Goal: Task Accomplishment & Management: Complete application form

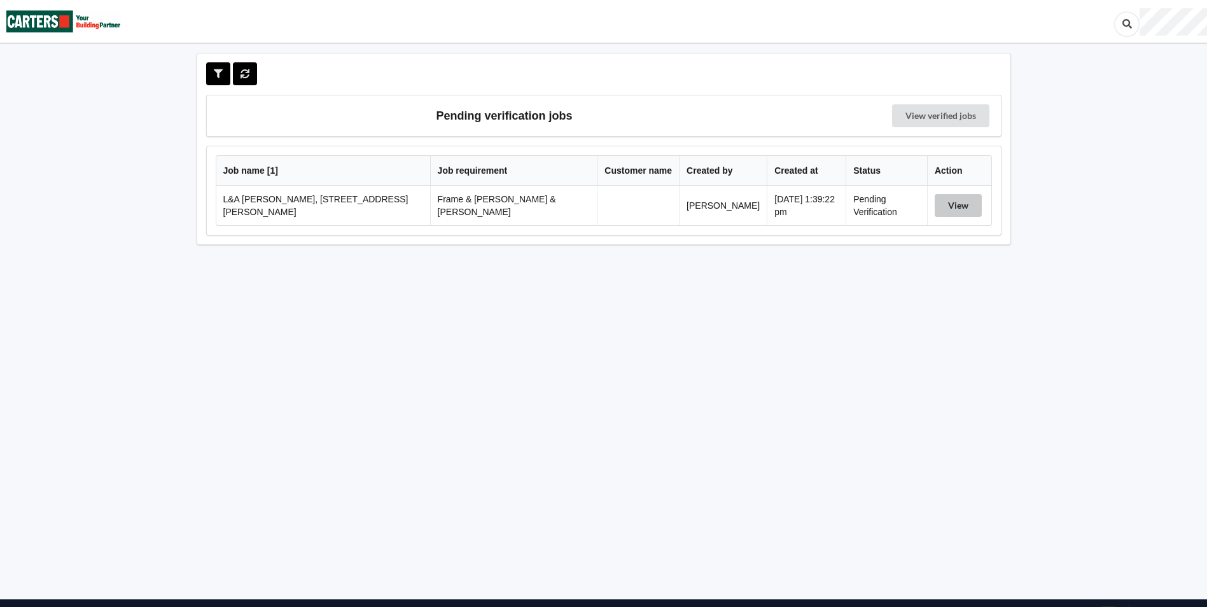
click at [952, 204] on button "View" at bounding box center [958, 205] width 47 height 23
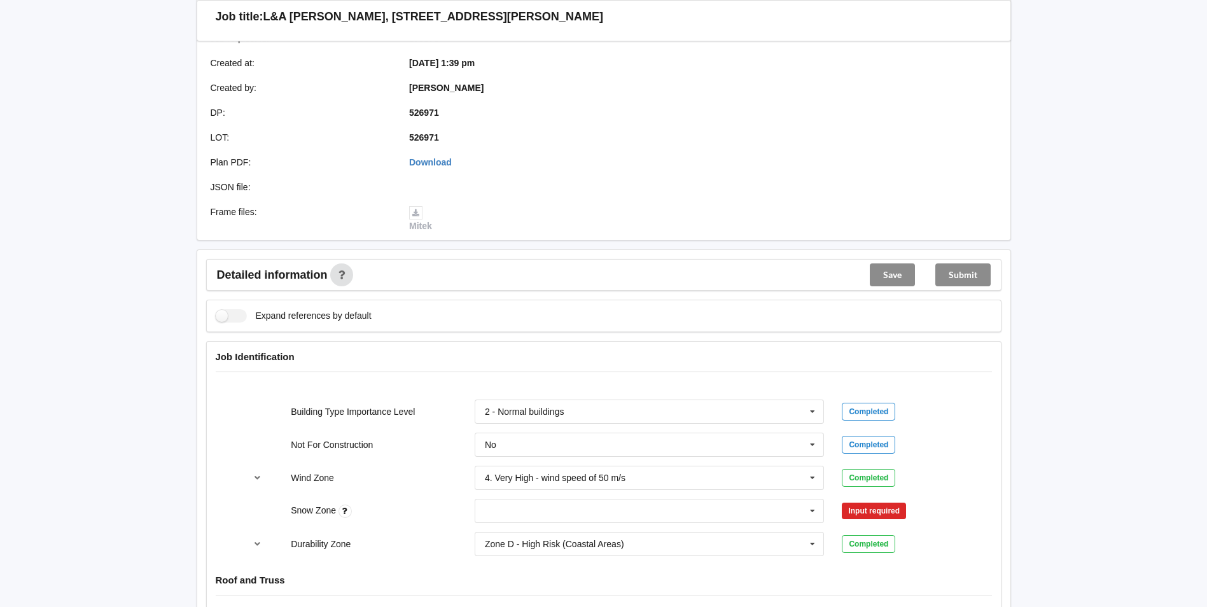
scroll to position [318, 0]
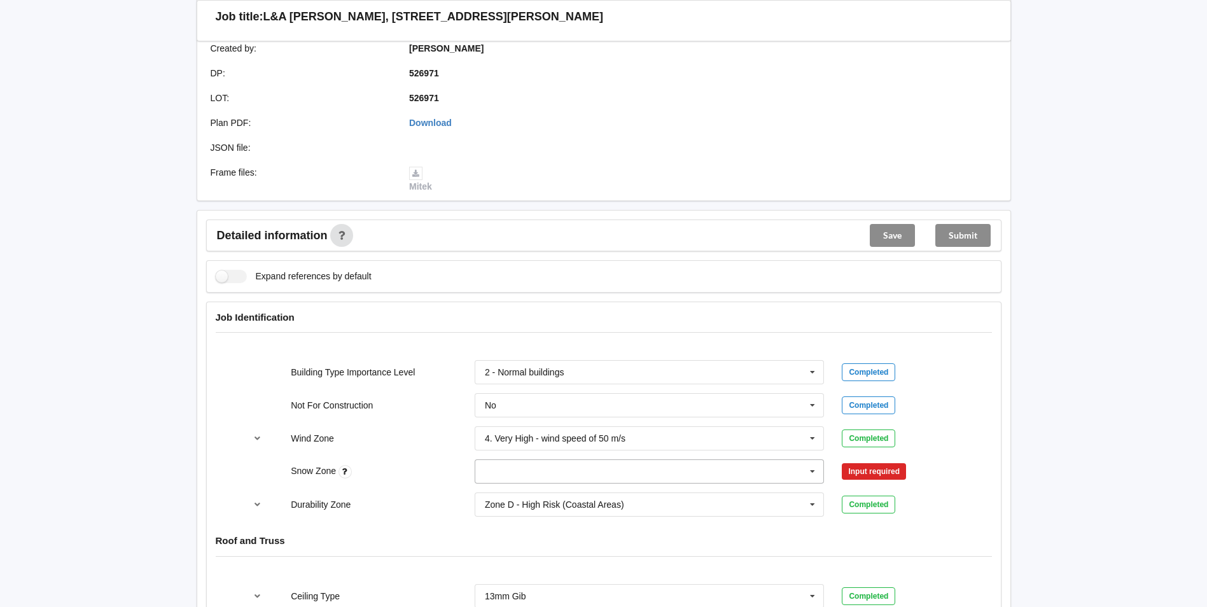
click at [814, 460] on icon at bounding box center [812, 472] width 19 height 24
click at [784, 318] on div "N0" at bounding box center [649, 330] width 349 height 24
click at [895, 463] on button "Confirm input" at bounding box center [880, 471] width 76 height 21
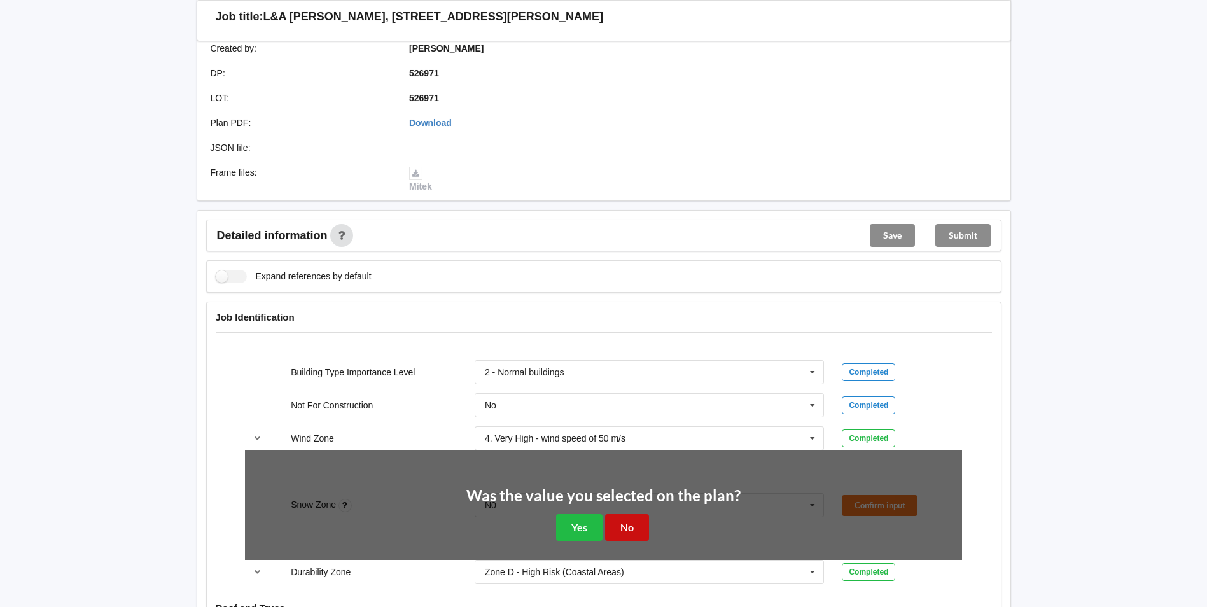
click at [615, 517] on button "No" at bounding box center [627, 527] width 44 height 26
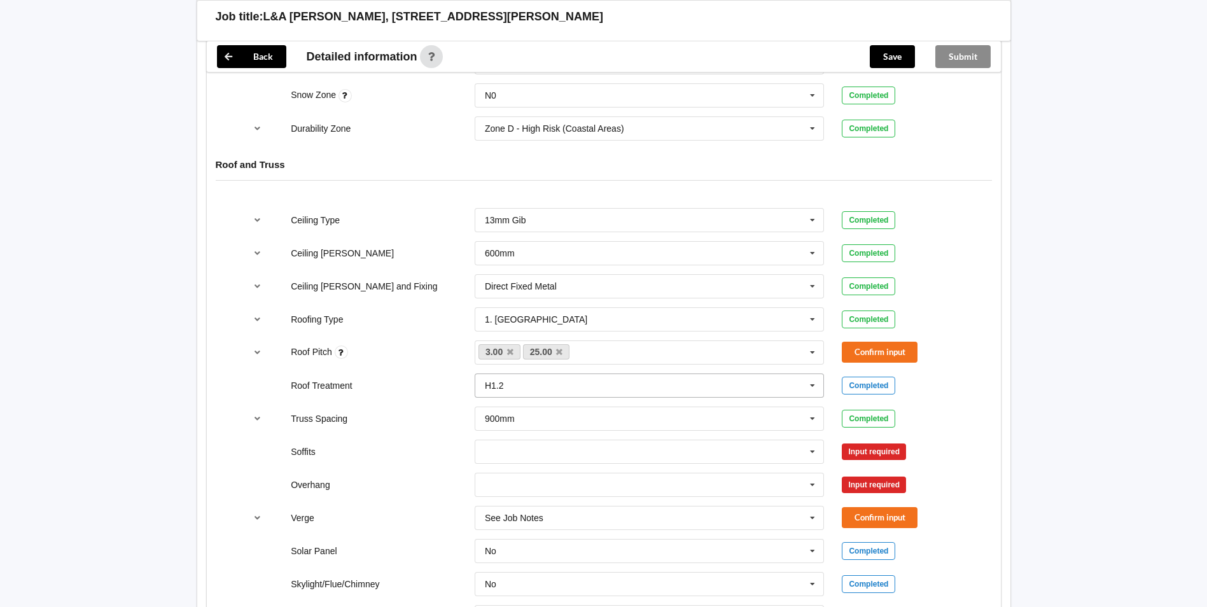
scroll to position [700, 0]
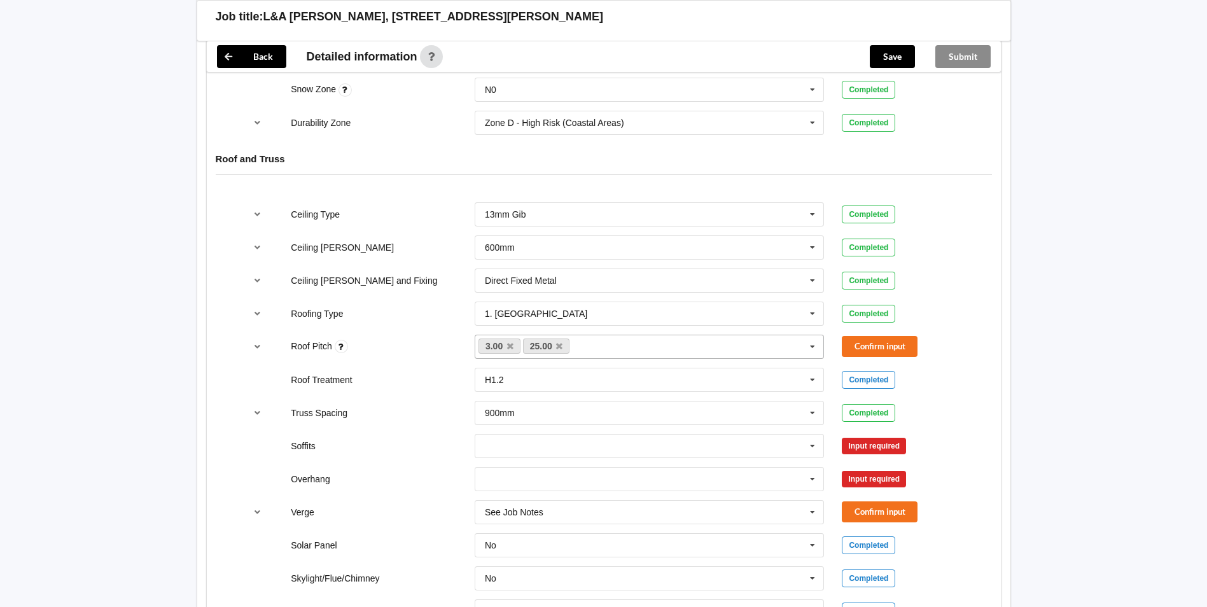
click at [731, 339] on div "3.00 25.00 None" at bounding box center [650, 347] width 350 height 24
click at [885, 337] on button "Confirm input" at bounding box center [880, 346] width 76 height 21
click at [789, 436] on input "text" at bounding box center [650, 446] width 349 height 23
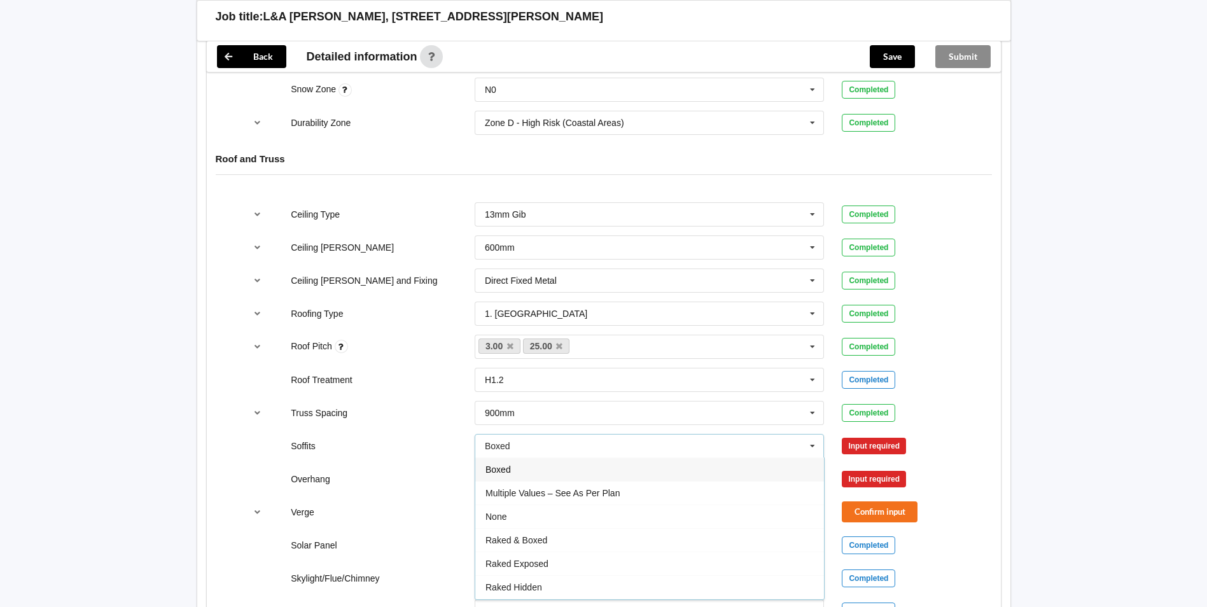
click at [681, 461] on div "Boxed" at bounding box center [649, 470] width 349 height 24
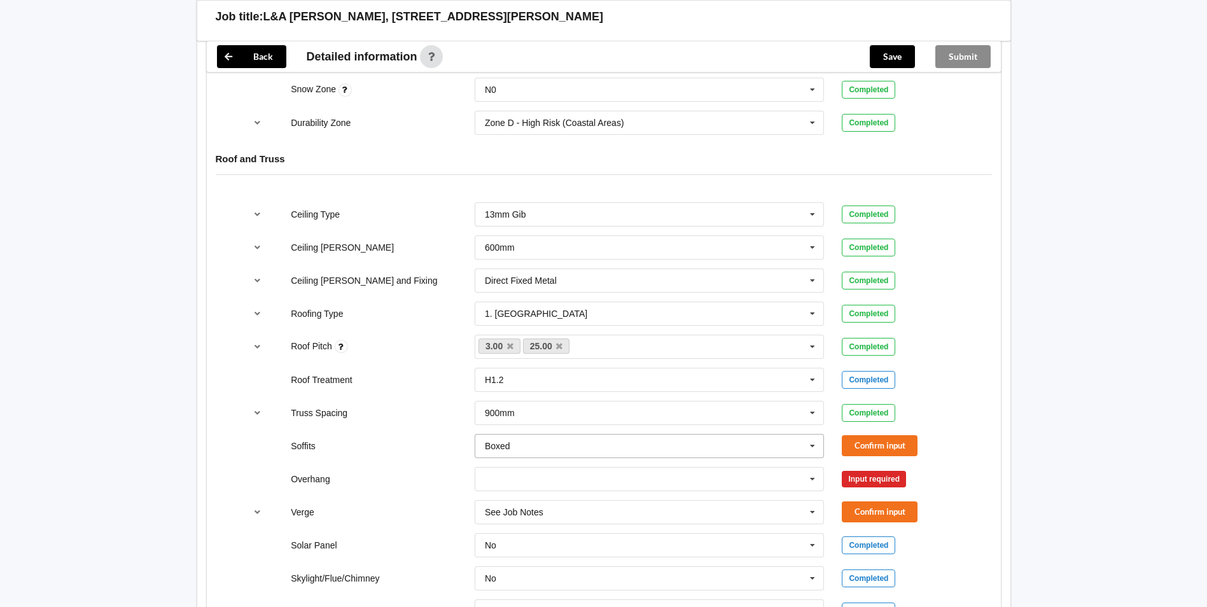
click at [812, 435] on icon at bounding box center [812, 447] width 19 height 24
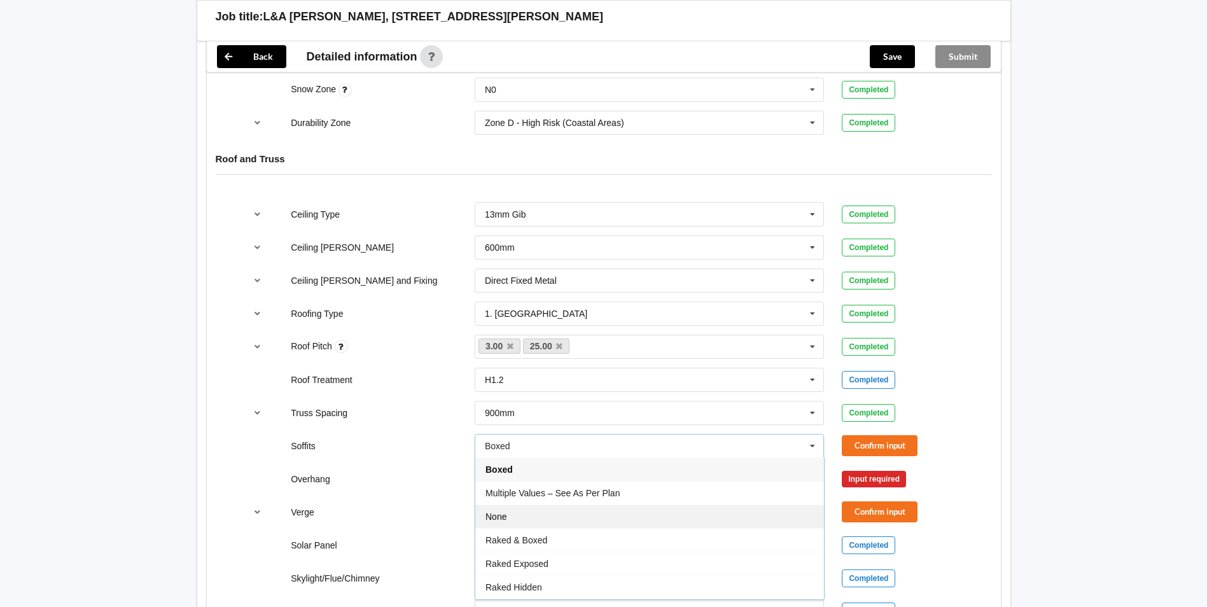
click at [722, 509] on div "None" at bounding box center [649, 517] width 349 height 24
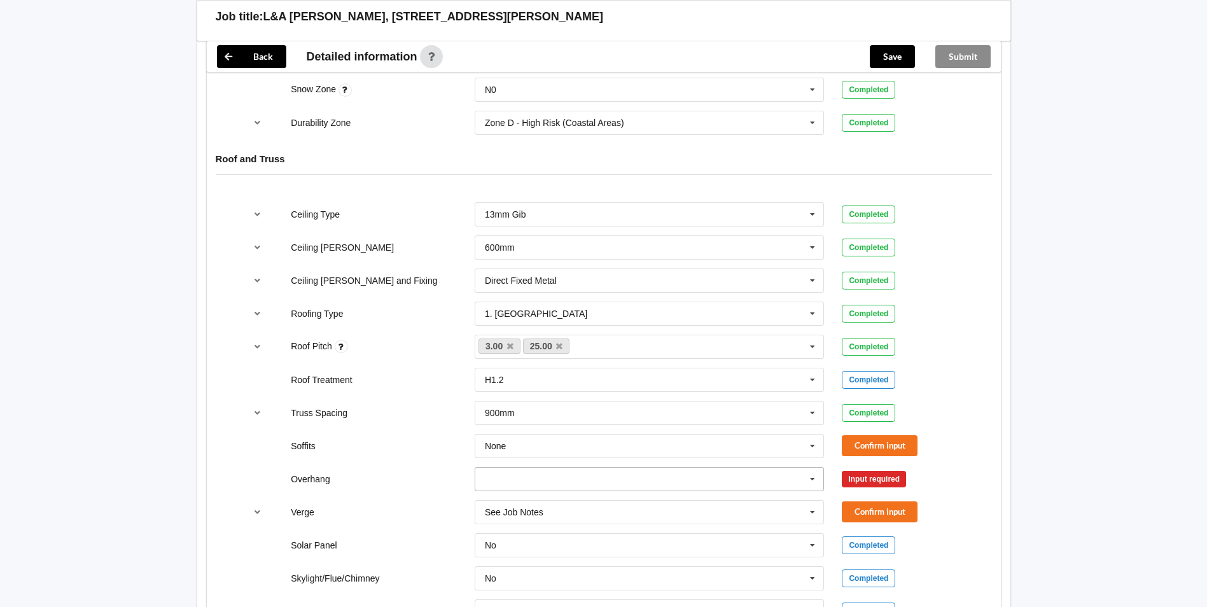
click at [817, 468] on icon at bounding box center [812, 480] width 19 height 24
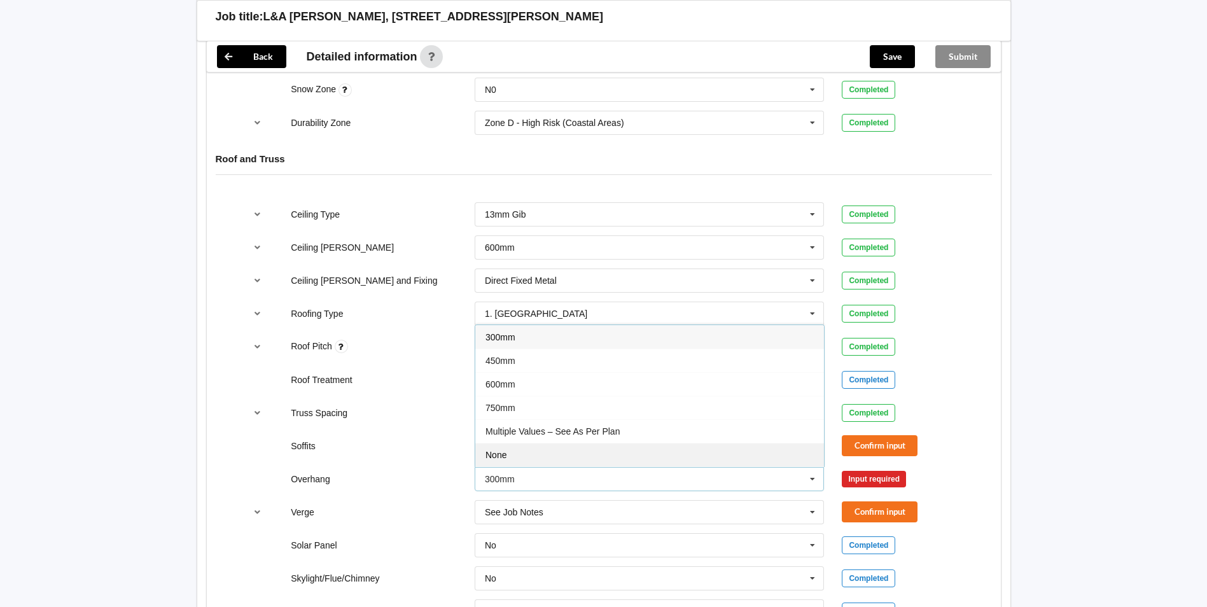
click at [780, 446] on div "None" at bounding box center [649, 455] width 349 height 24
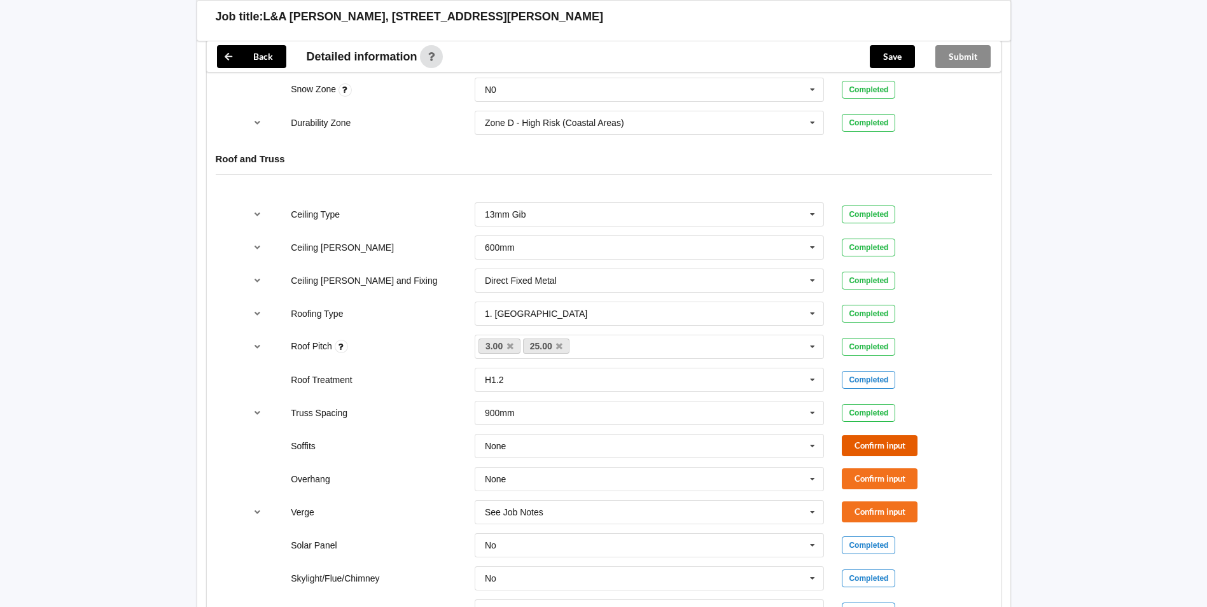
click at [891, 435] on button "Confirm input" at bounding box center [880, 445] width 76 height 21
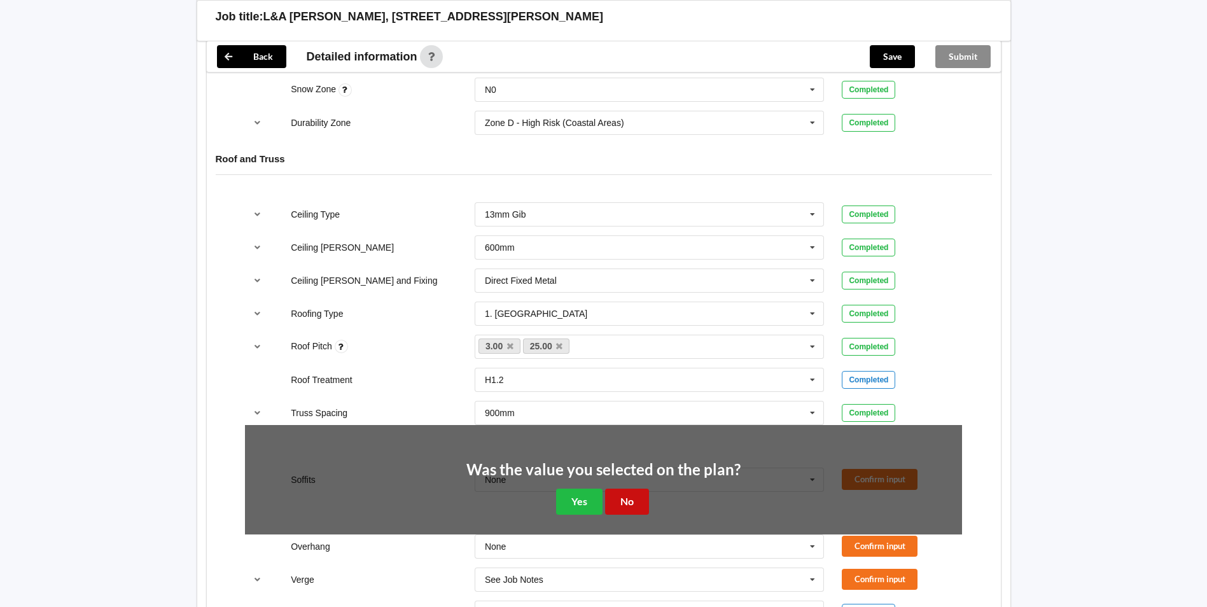
click at [628, 489] on button "No" at bounding box center [627, 502] width 44 height 26
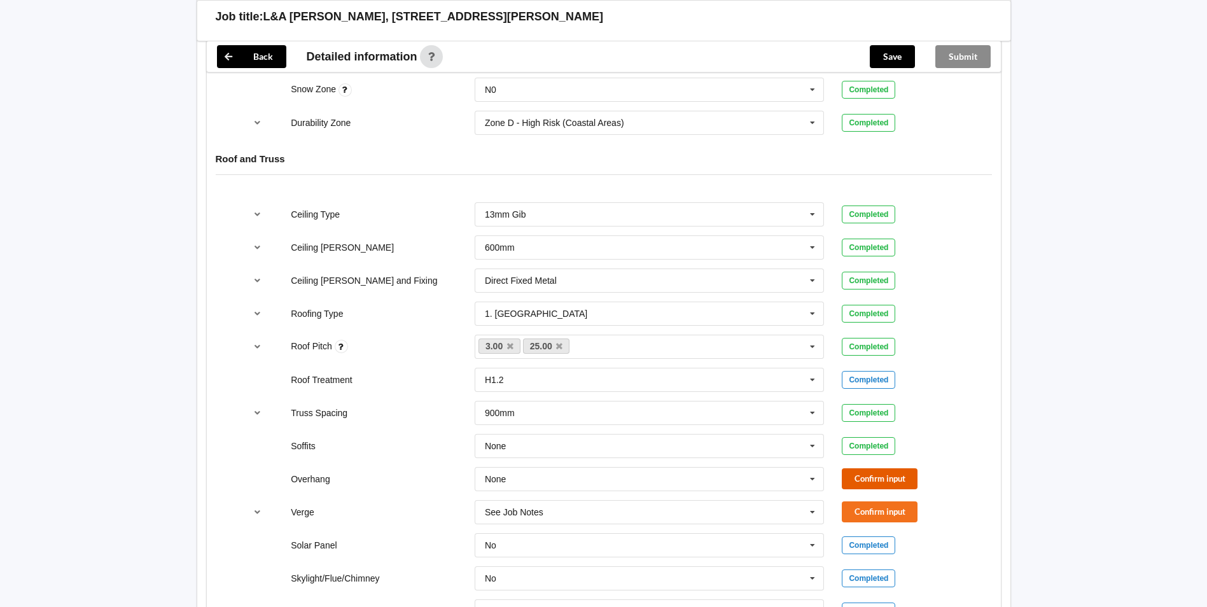
click at [856, 468] on button "Confirm input" at bounding box center [880, 478] width 76 height 21
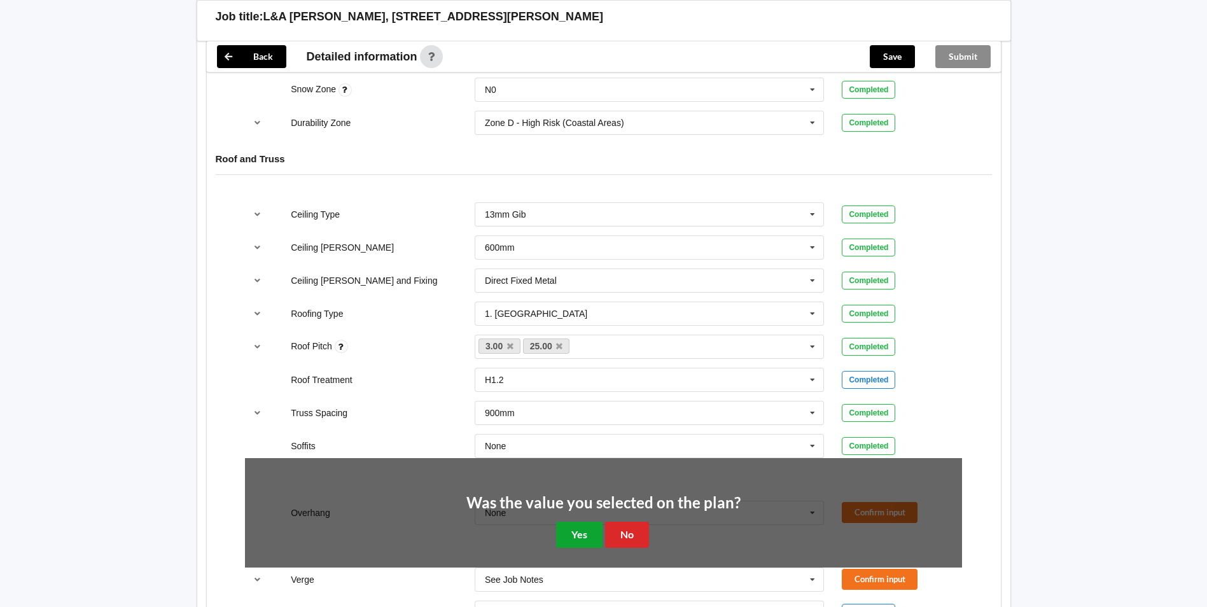
click at [570, 526] on button "Yes" at bounding box center [579, 535] width 46 height 26
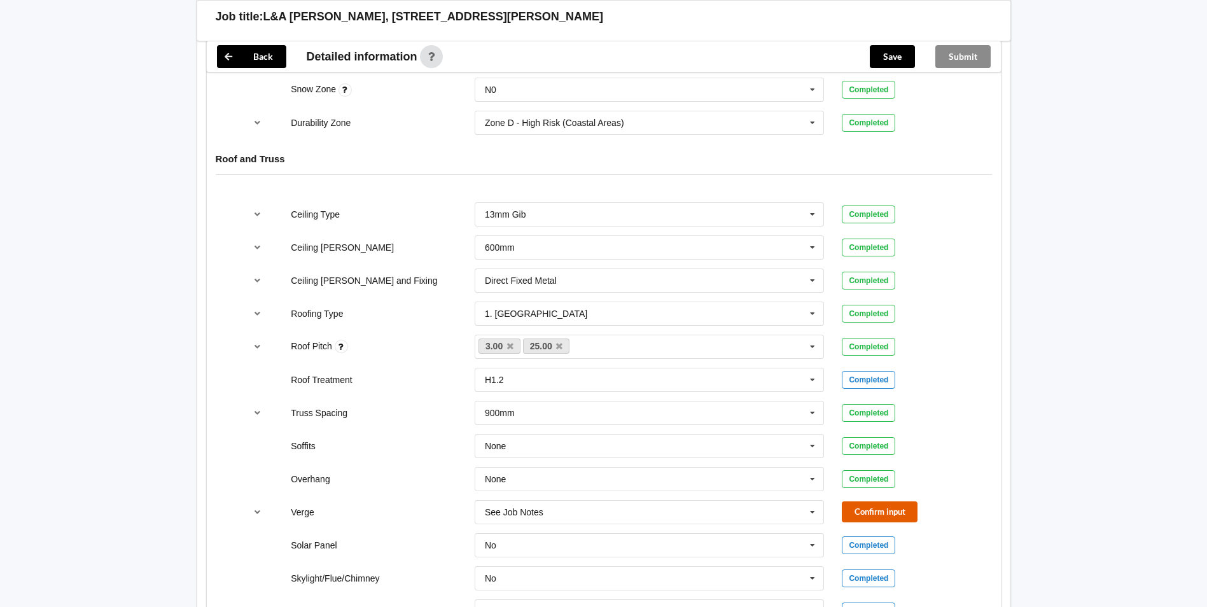
click at [861, 502] on button "Confirm input" at bounding box center [880, 512] width 76 height 21
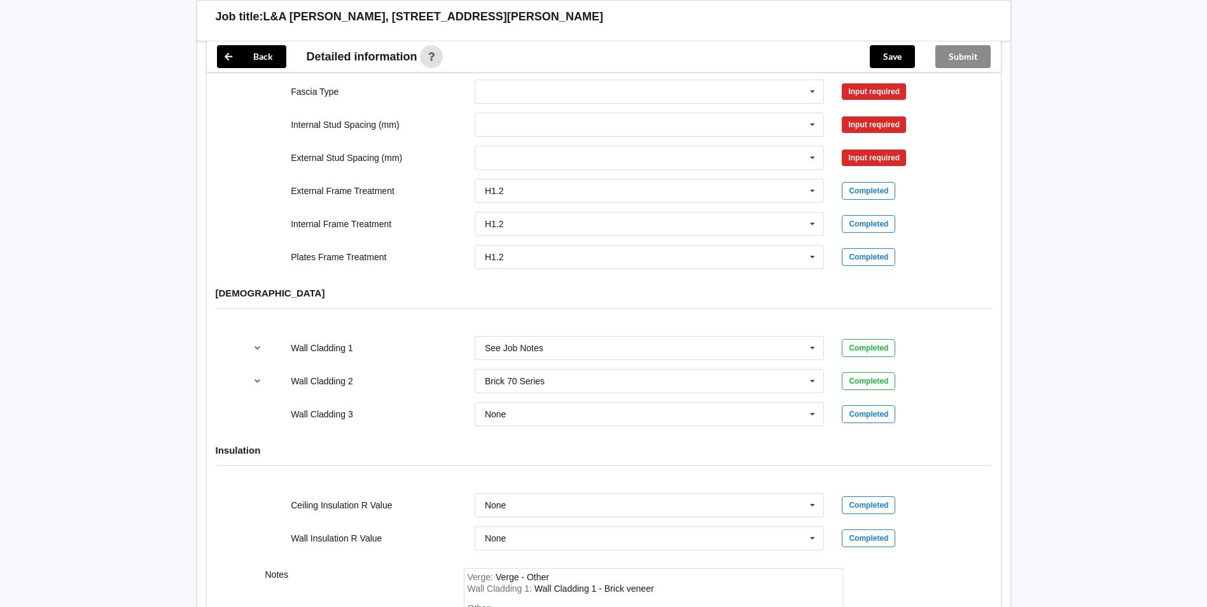
scroll to position [1464, 0]
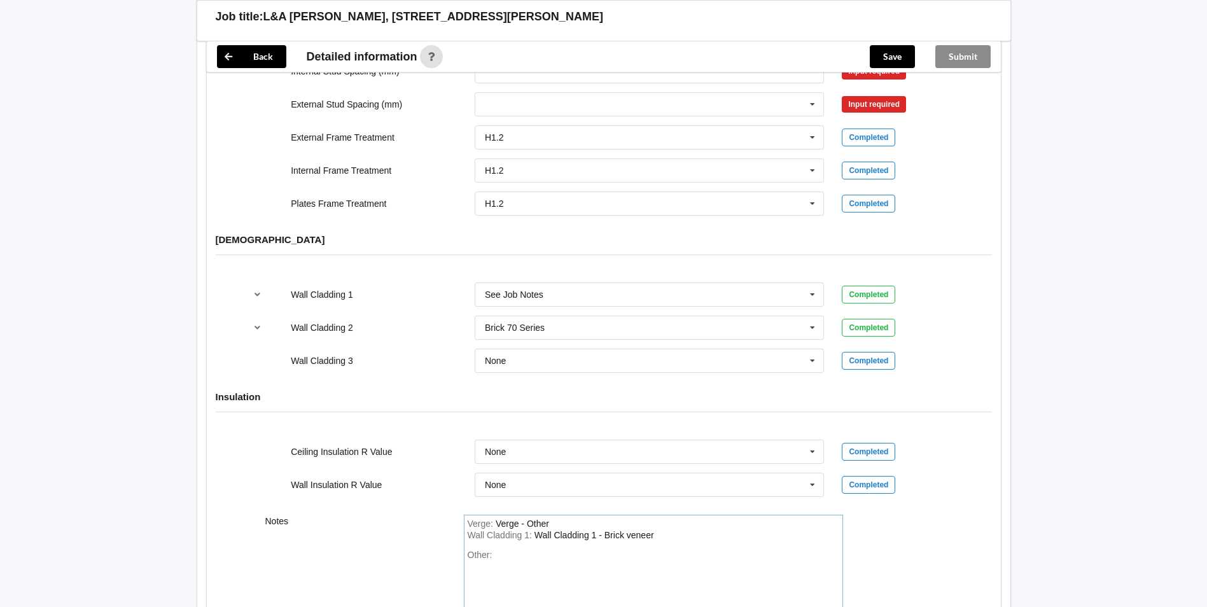
click at [580, 530] on div "Wall Cladding 1 : Wall Cladding 1 - Brick veneer" at bounding box center [654, 535] width 372 height 11
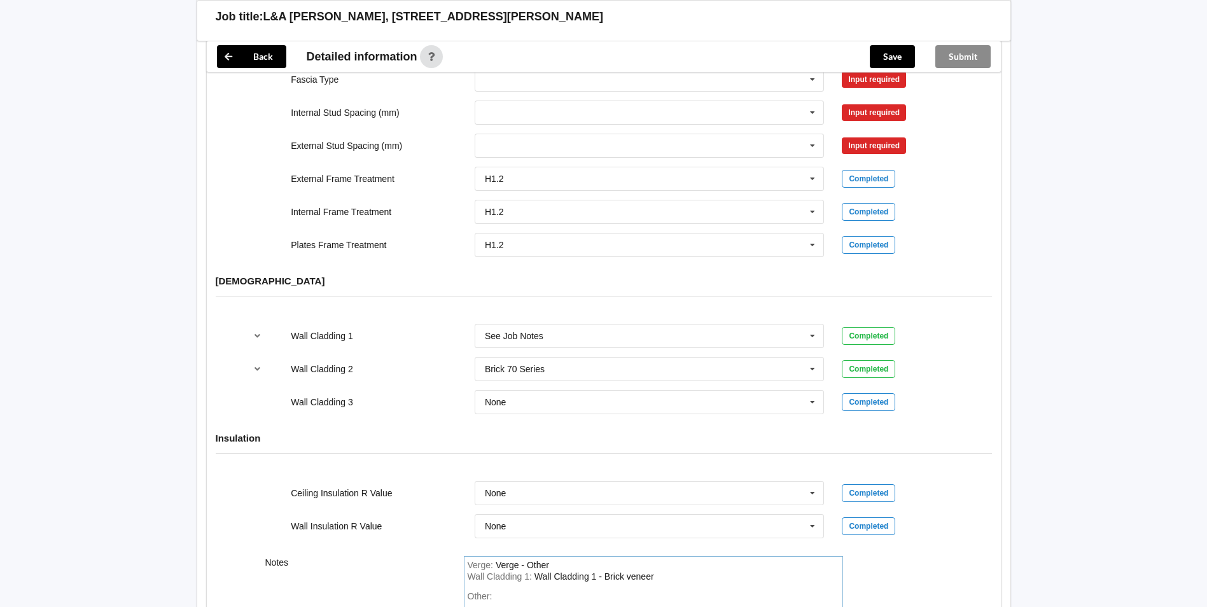
scroll to position [1400, 0]
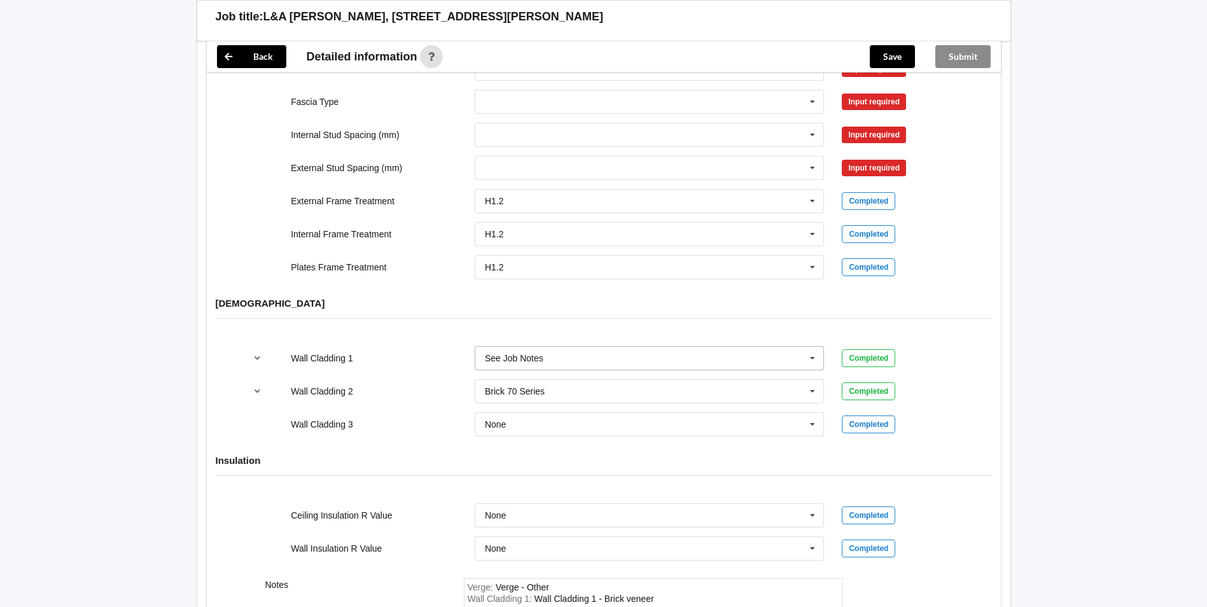
click at [582, 347] on input "text" at bounding box center [650, 358] width 349 height 23
click at [958, 416] on div "Completed" at bounding box center [902, 425] width 120 height 18
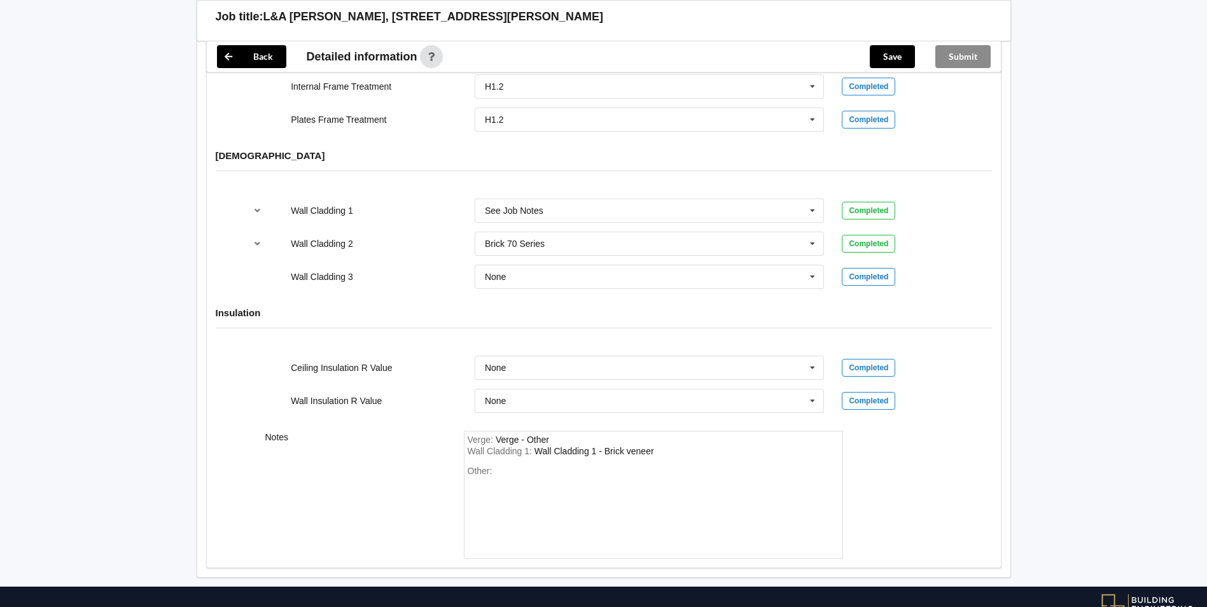
scroll to position [1578, 0]
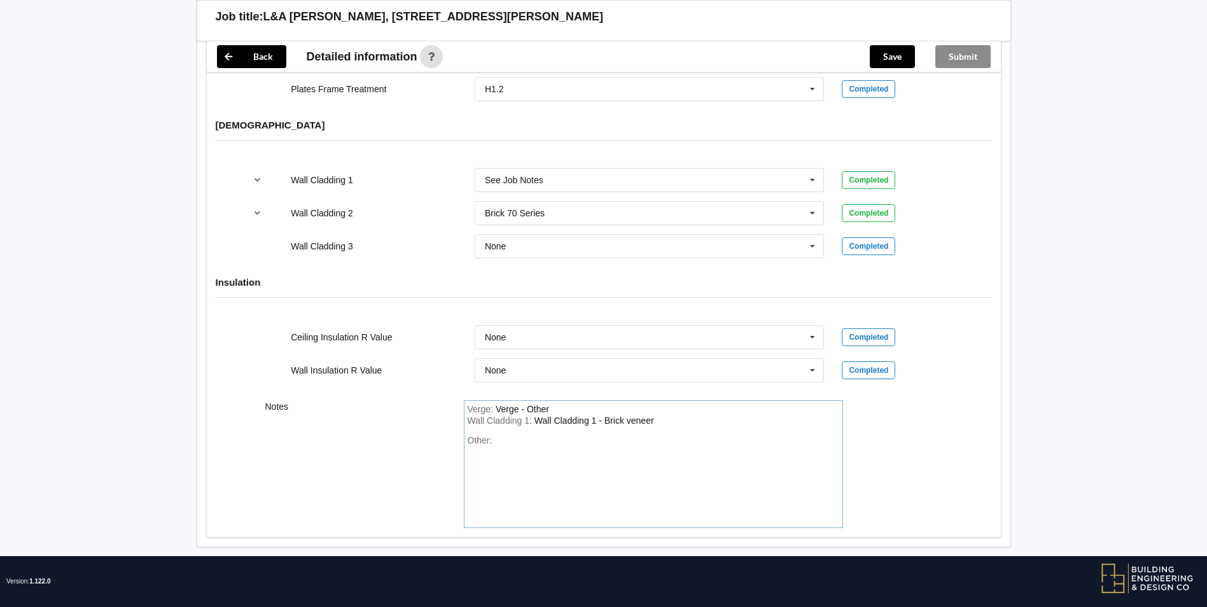
click at [561, 416] on div "Wall Cladding 1 : Wall Cladding 1 - Brick veneer" at bounding box center [654, 421] width 372 height 11
click at [598, 416] on div "Wall Cladding 1 - Brick veneer" at bounding box center [595, 421] width 120 height 10
click at [685, 416] on div "Wall Cladding 1 Long run Coloursteel Wall cladding 2 - Brick veneer" at bounding box center [668, 421] width 267 height 10
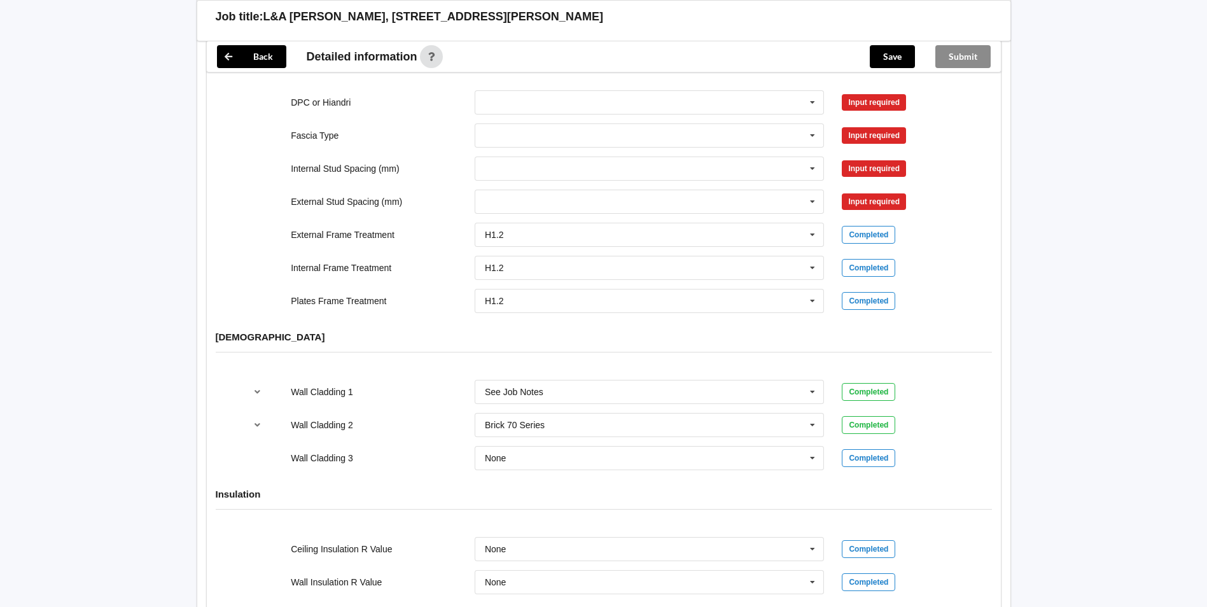
scroll to position [1324, 0]
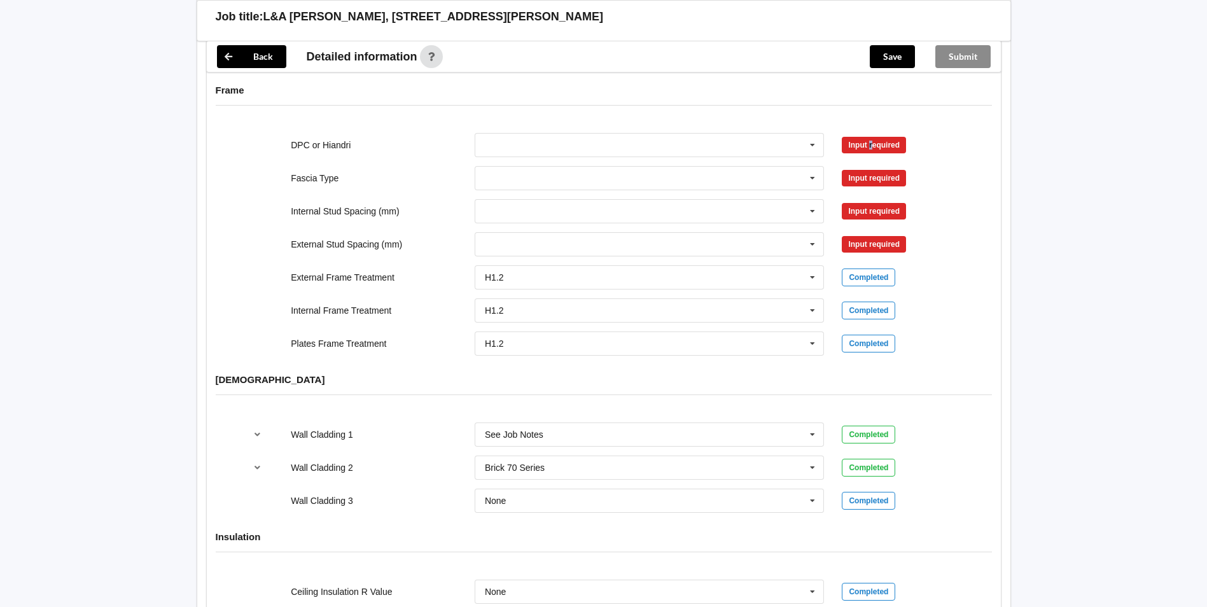
click at [871, 137] on div "Input required" at bounding box center [874, 145] width 64 height 17
drag, startPoint x: 871, startPoint y: 129, endPoint x: 806, endPoint y: 134, distance: 65.1
click at [806, 134] on icon at bounding box center [812, 146] width 19 height 24
click at [789, 157] on div "DPC Fitted" at bounding box center [649, 169] width 349 height 24
click at [866, 139] on button "Confirm input" at bounding box center [880, 144] width 76 height 21
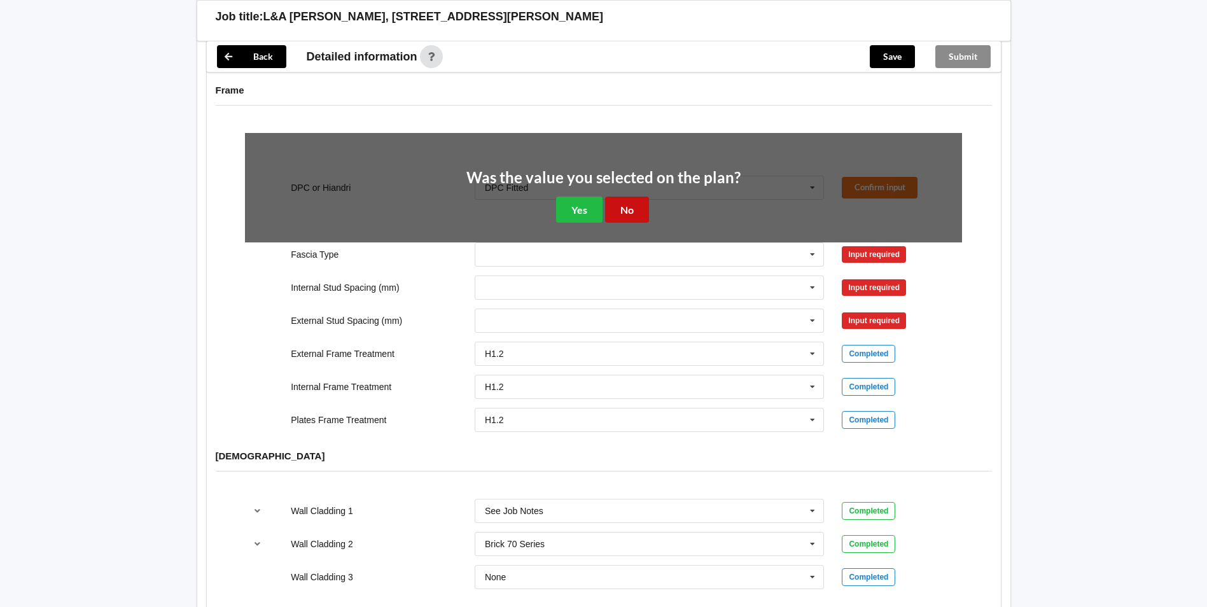
click at [628, 197] on button "No" at bounding box center [627, 210] width 44 height 26
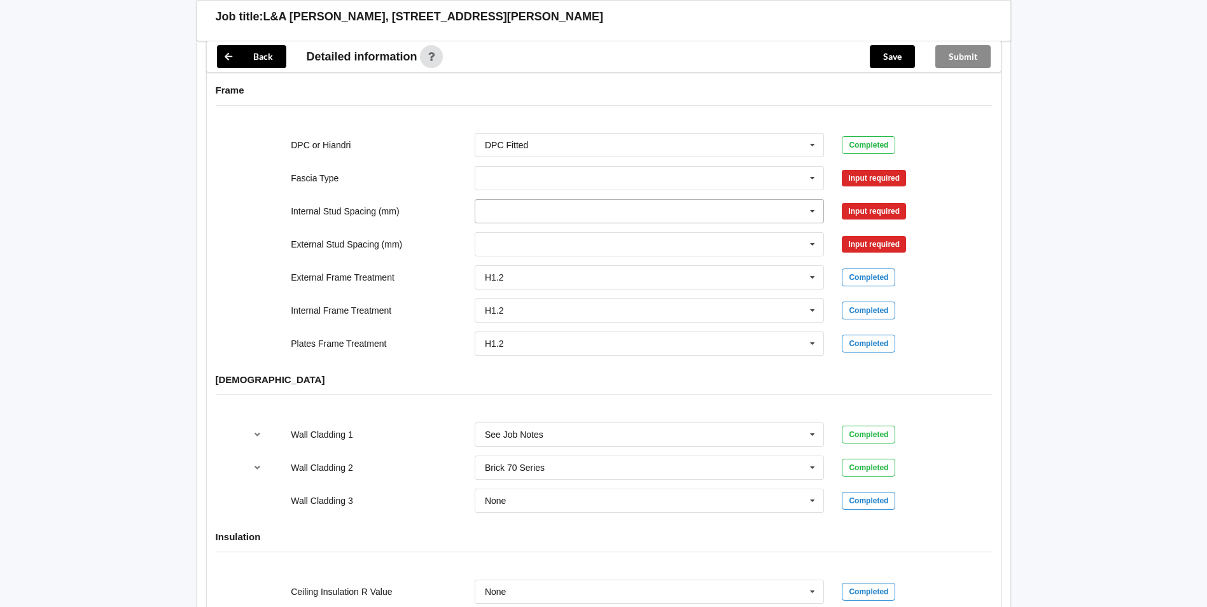
click at [677, 200] on input "text" at bounding box center [650, 211] width 349 height 23
click at [712, 167] on input "text" at bounding box center [650, 178] width 349 height 23
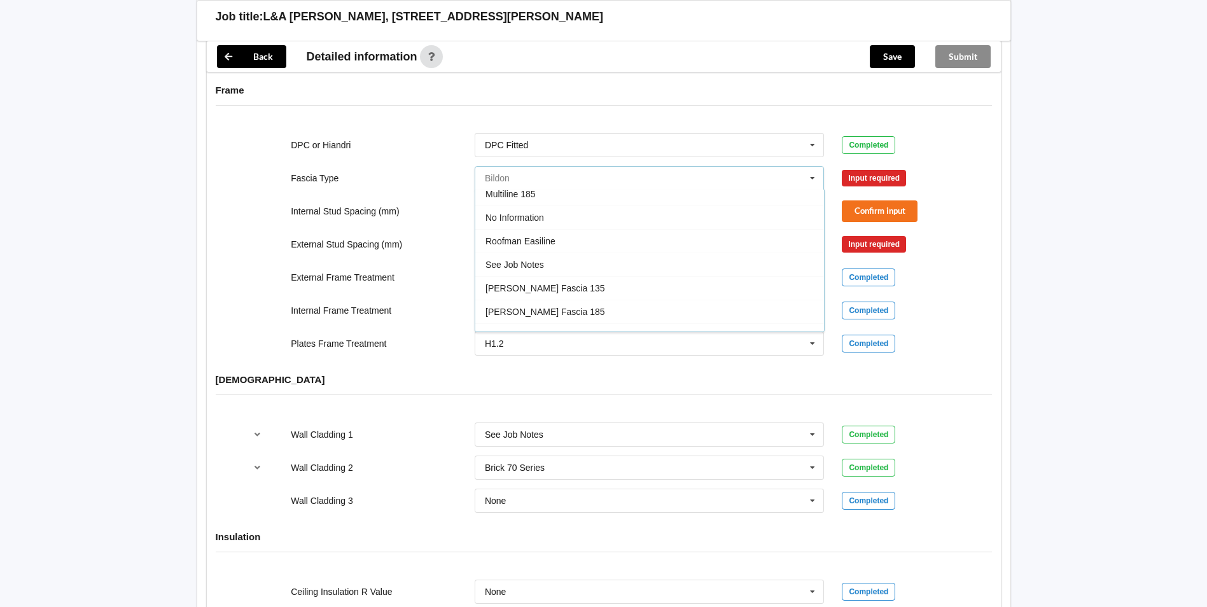
scroll to position [423, 0]
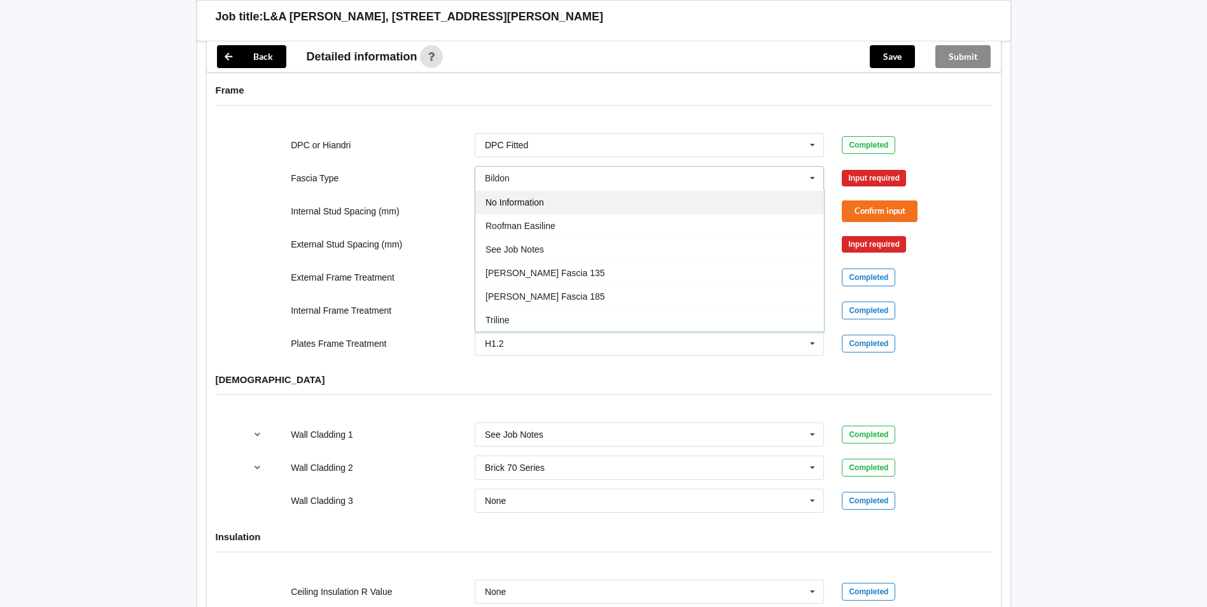
click at [787, 193] on div "No Information" at bounding box center [649, 202] width 349 height 24
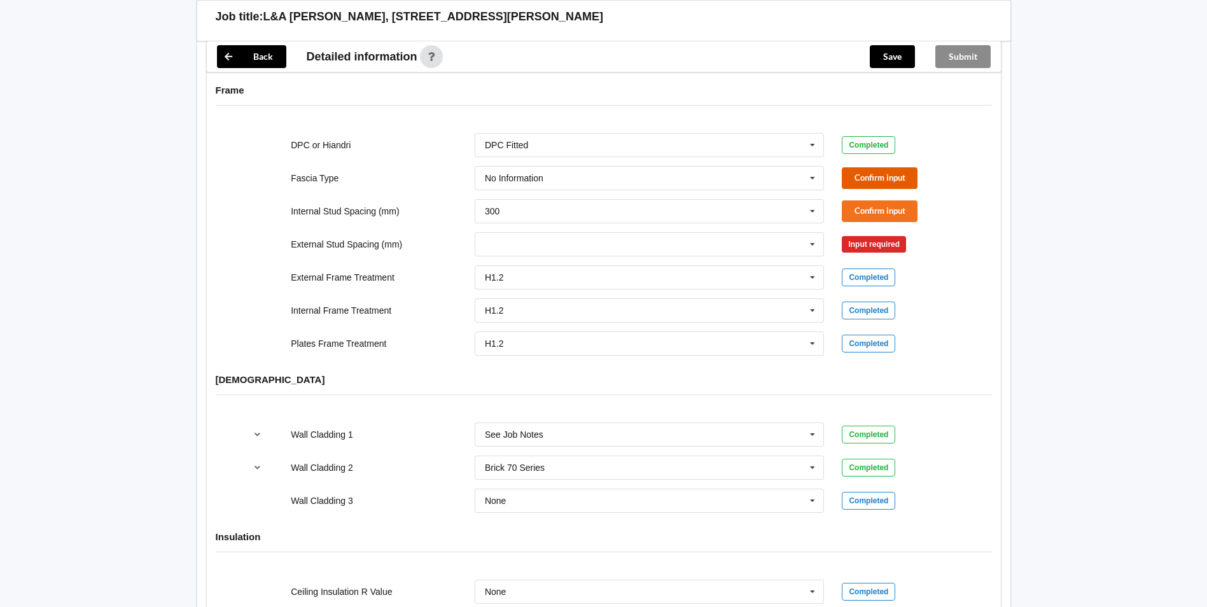
click at [864, 167] on button "Confirm input" at bounding box center [880, 177] width 76 height 21
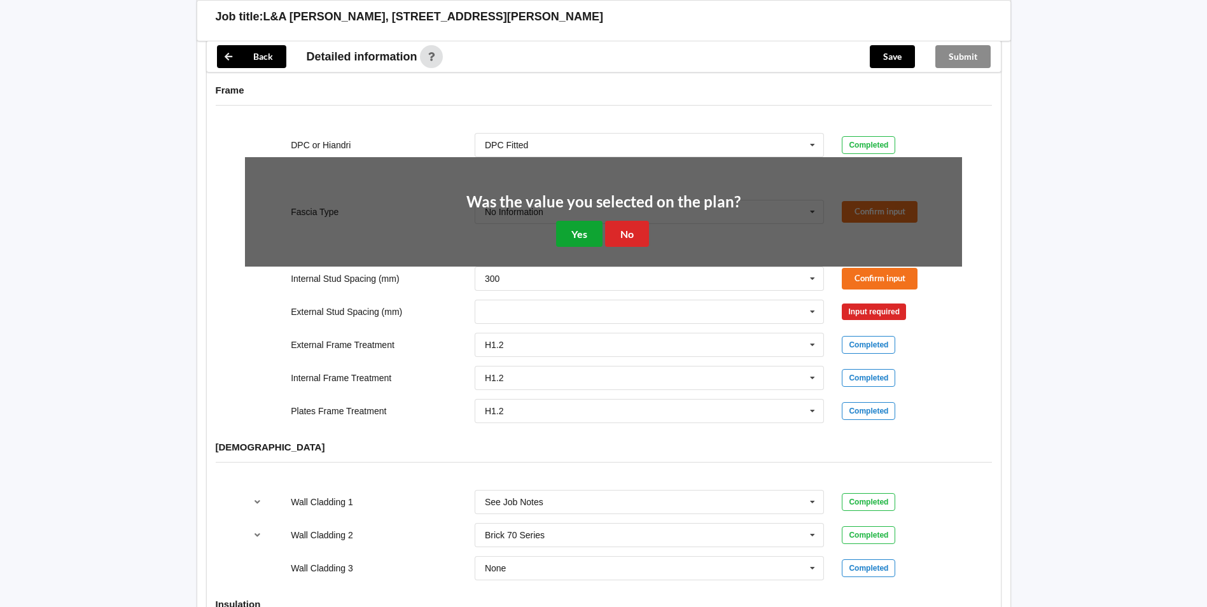
click at [584, 221] on button "Yes" at bounding box center [579, 234] width 46 height 26
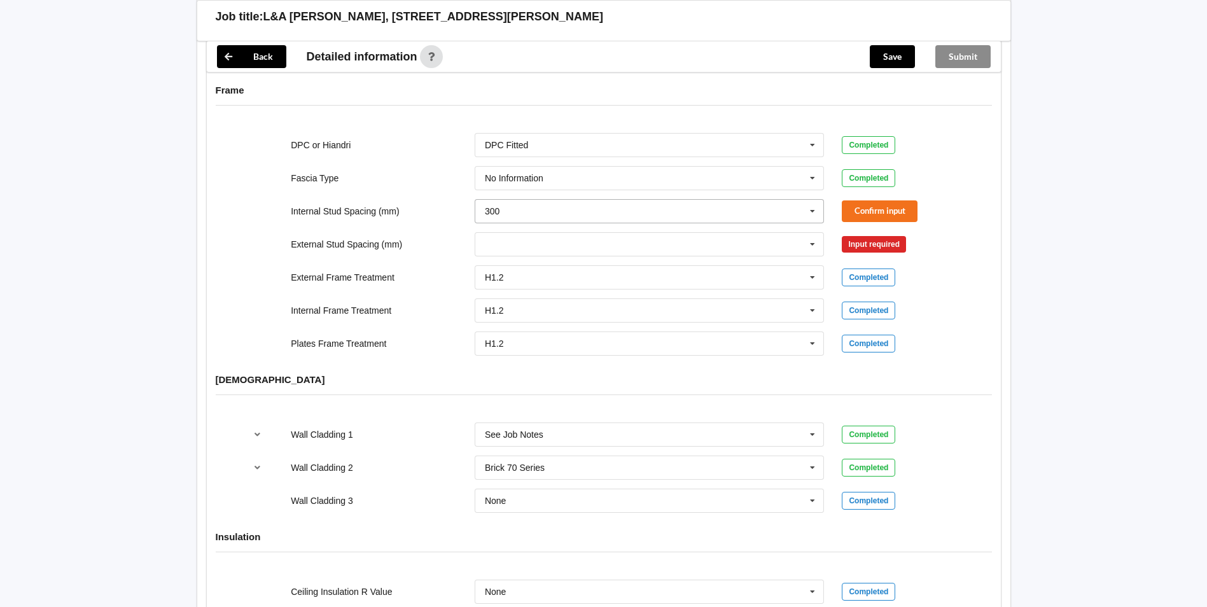
click at [813, 200] on icon at bounding box center [812, 212] width 19 height 24
click at [693, 341] on div "Multiple Values – See As Per Plan" at bounding box center [649, 353] width 349 height 24
click at [857, 200] on button "Confirm input" at bounding box center [880, 210] width 76 height 21
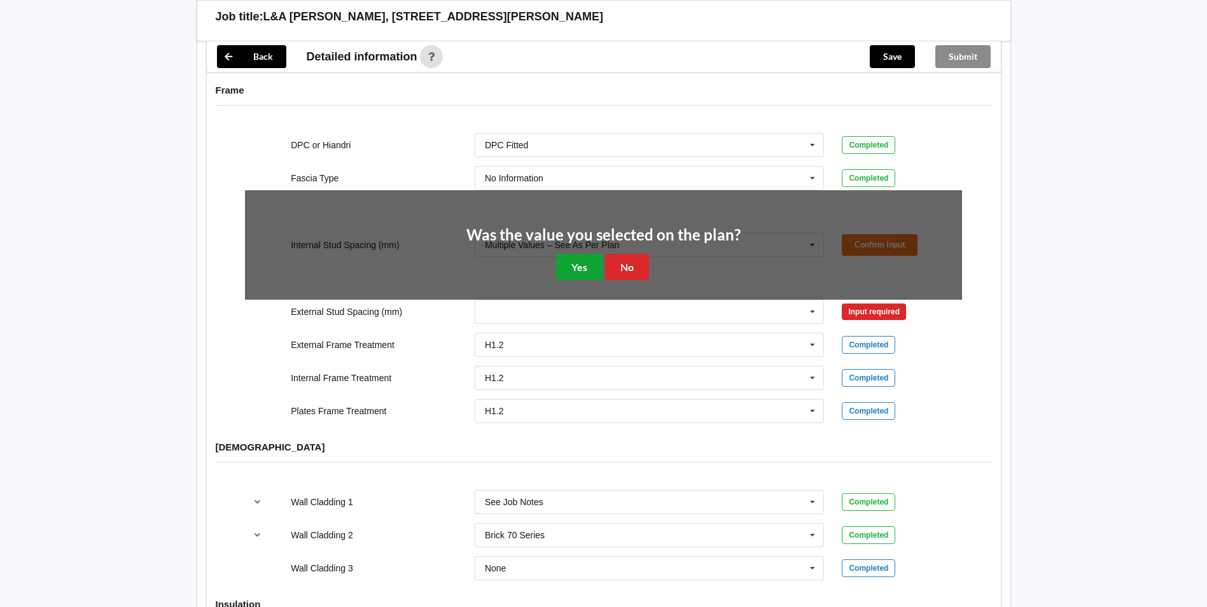
click at [578, 256] on button "Yes" at bounding box center [579, 267] width 46 height 26
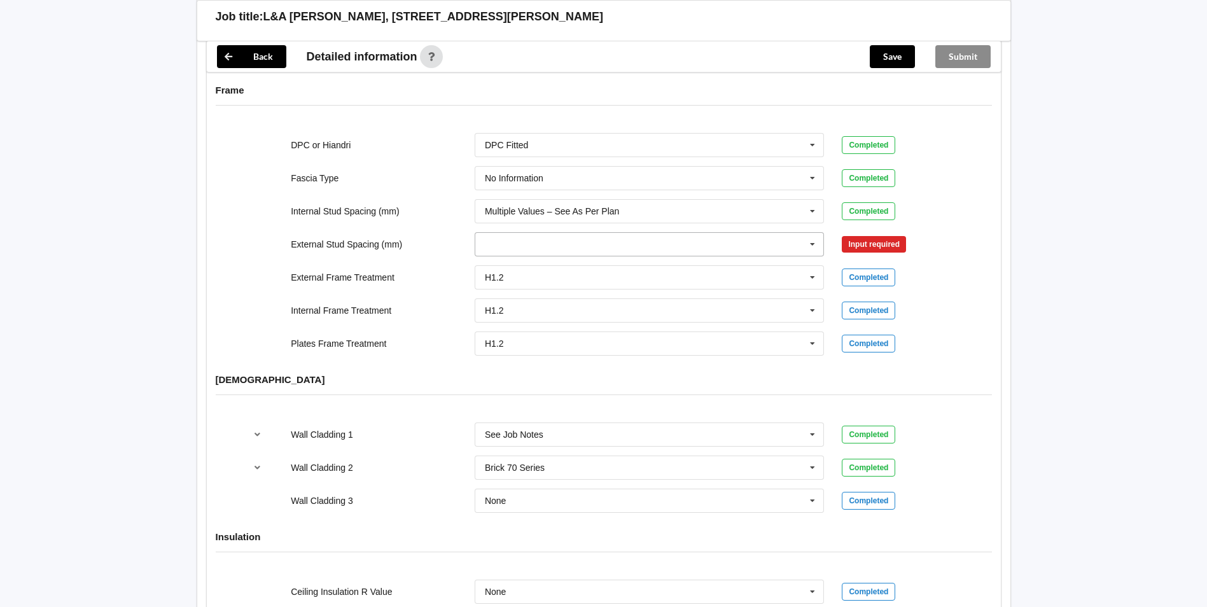
click at [811, 233] on icon at bounding box center [812, 245] width 19 height 24
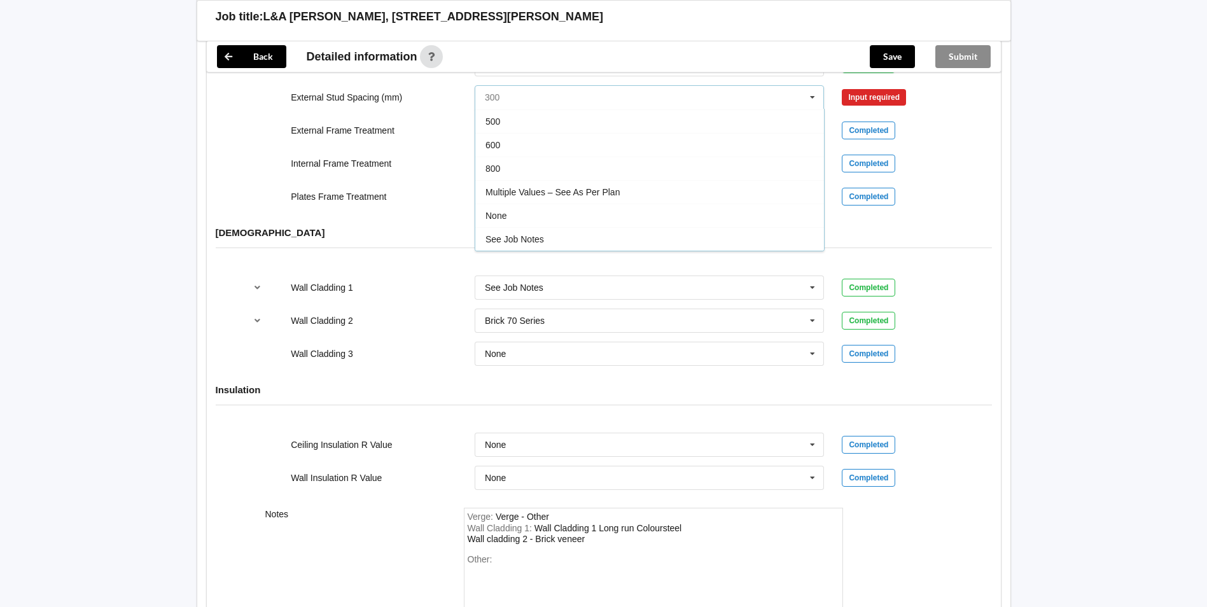
scroll to position [1451, 0]
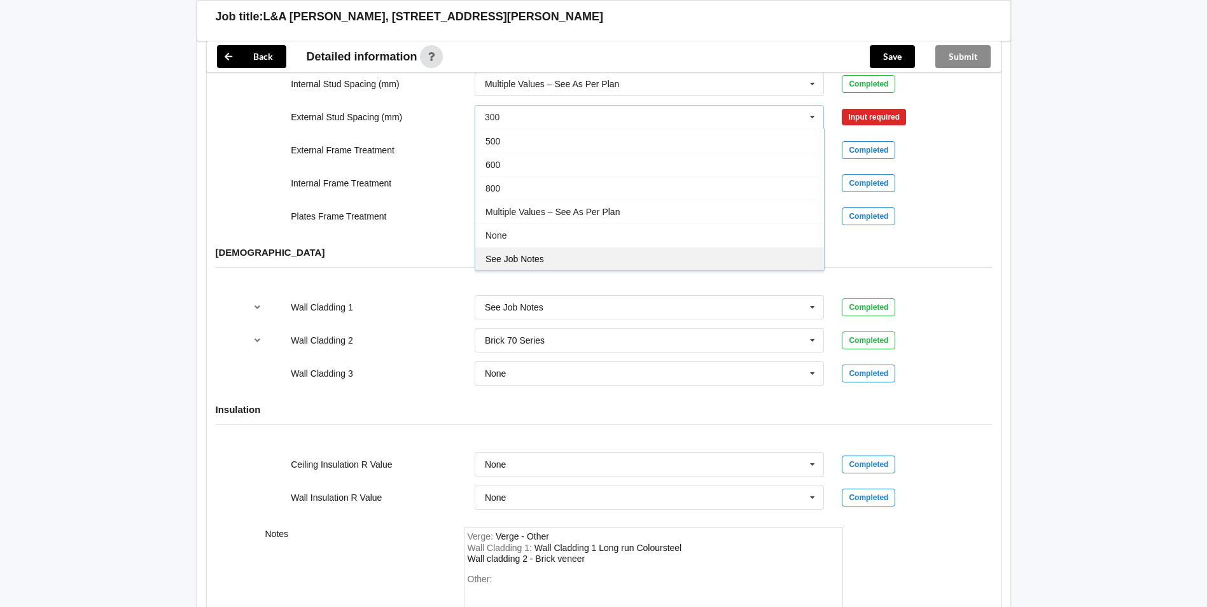
click at [743, 247] on div "See Job Notes" at bounding box center [649, 259] width 349 height 24
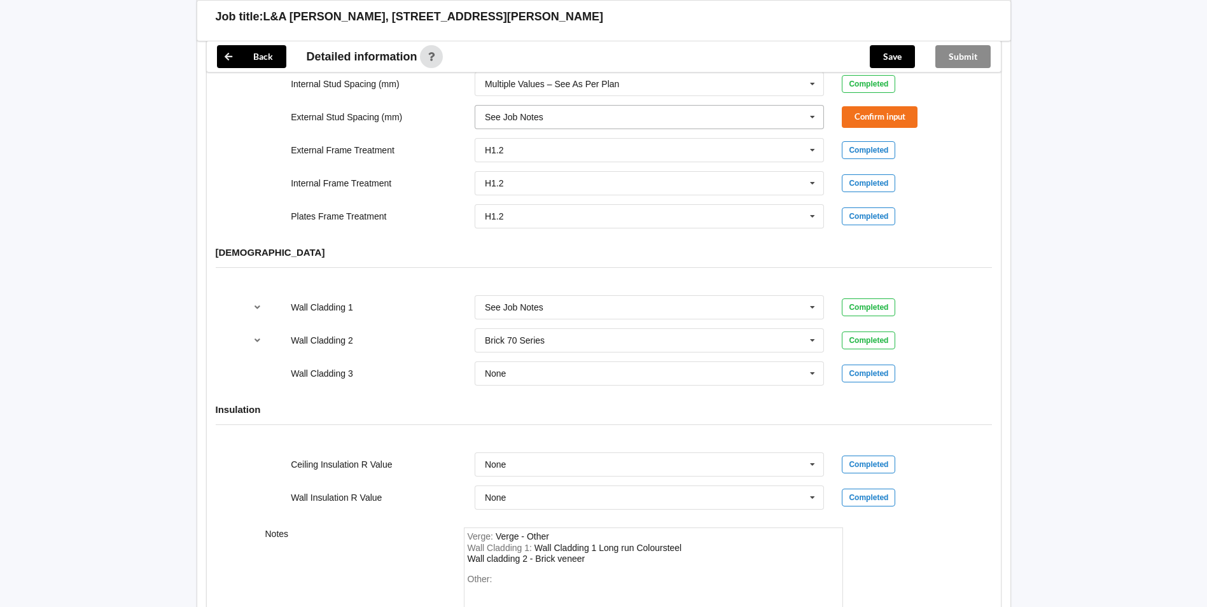
click at [810, 106] on icon at bounding box center [812, 118] width 19 height 24
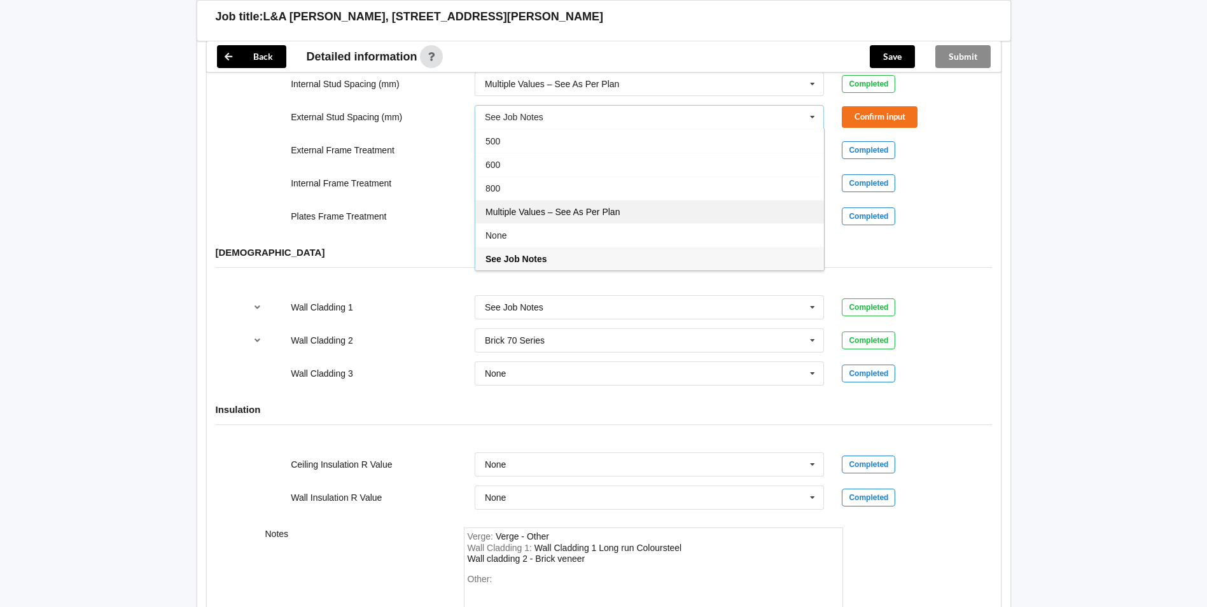
click at [665, 206] on div "Multiple Values – See As Per Plan" at bounding box center [649, 212] width 349 height 24
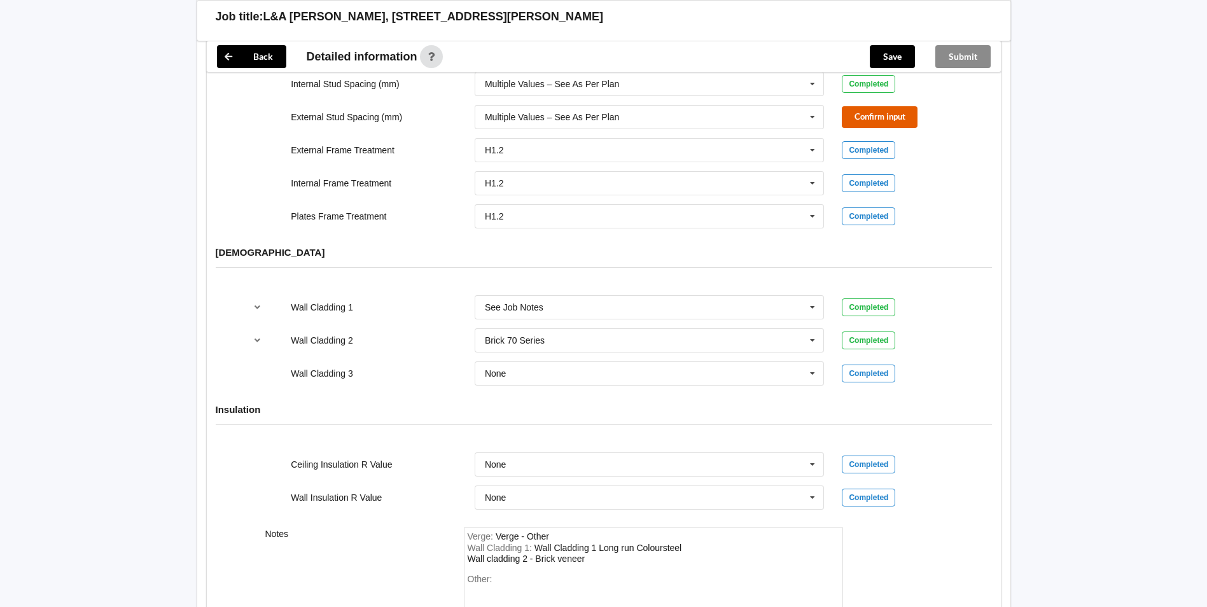
click at [876, 106] on button "Confirm input" at bounding box center [880, 116] width 76 height 21
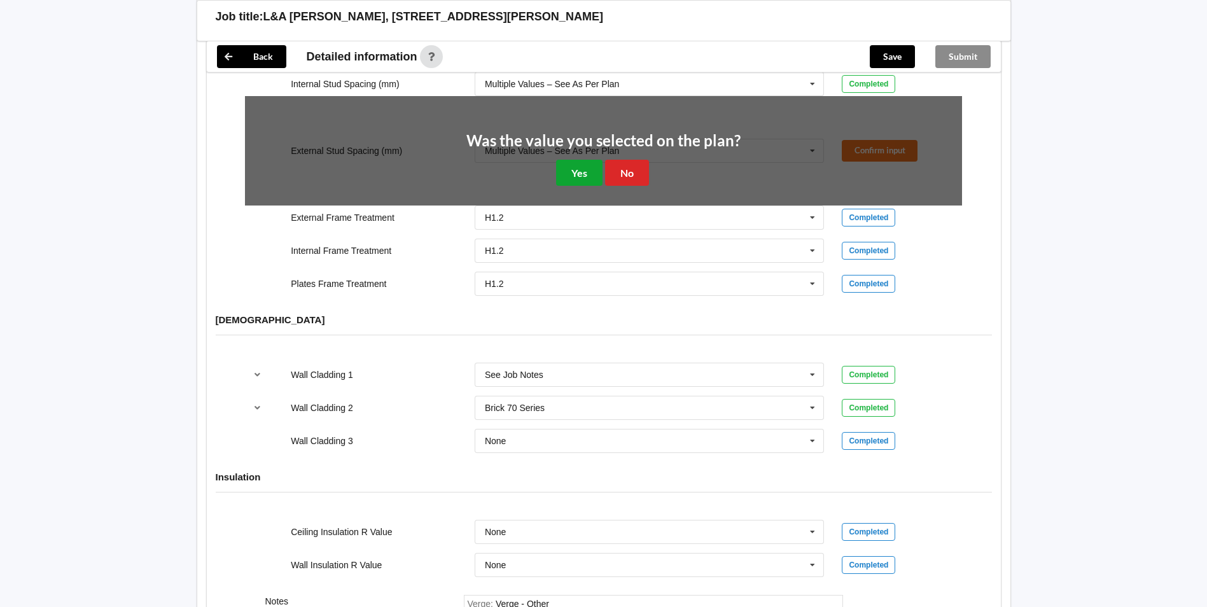
click at [580, 160] on button "Yes" at bounding box center [579, 173] width 46 height 26
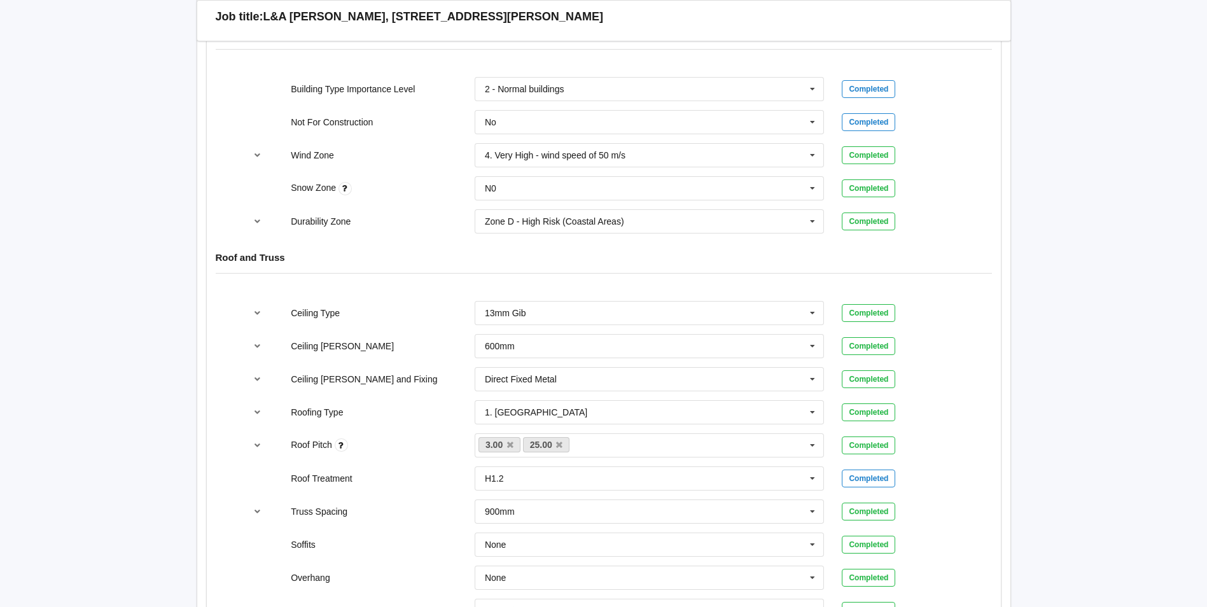
scroll to position [369, 0]
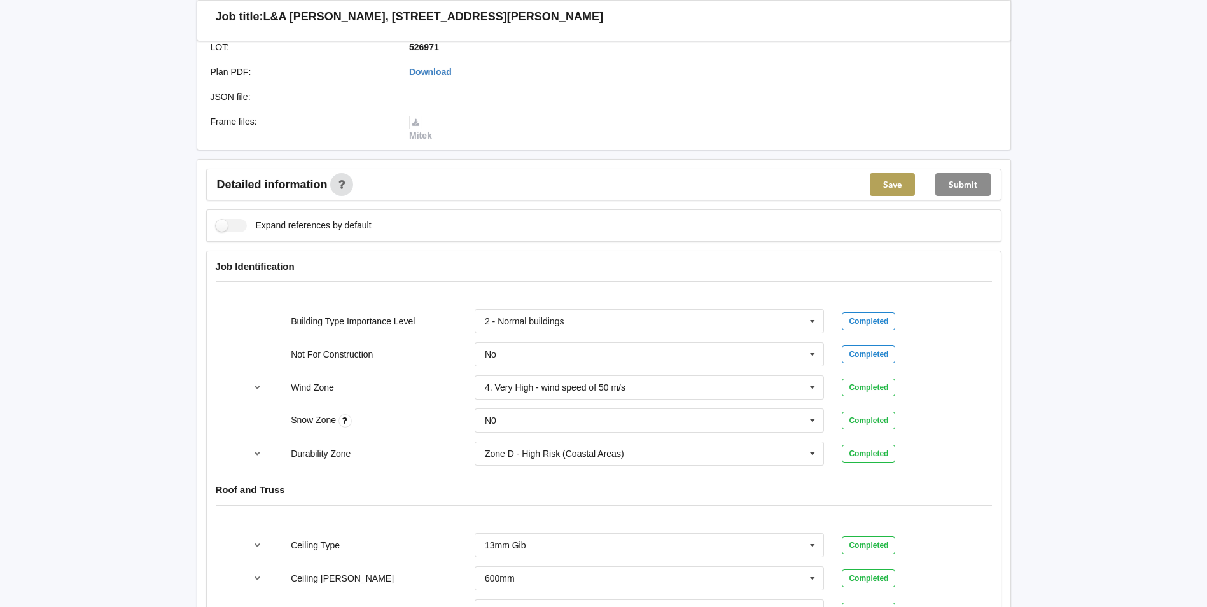
click at [894, 173] on button "Save" at bounding box center [892, 184] width 45 height 23
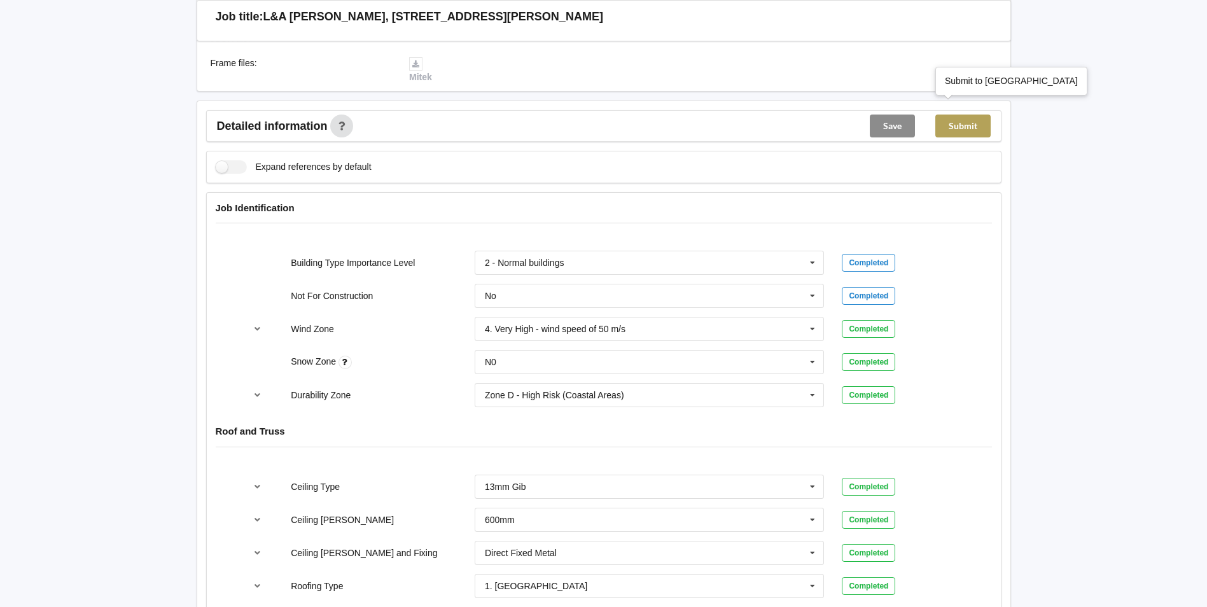
click at [960, 115] on button "Submit" at bounding box center [963, 126] width 55 height 23
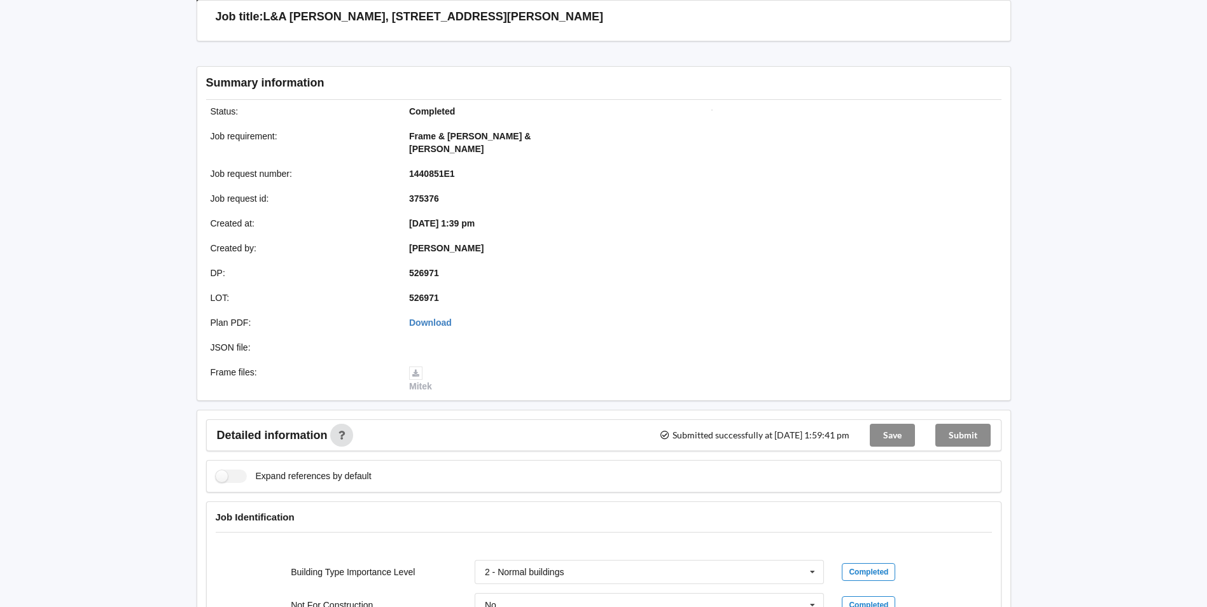
scroll to position [0, 0]
